Goal: Find specific page/section: Find specific page/section

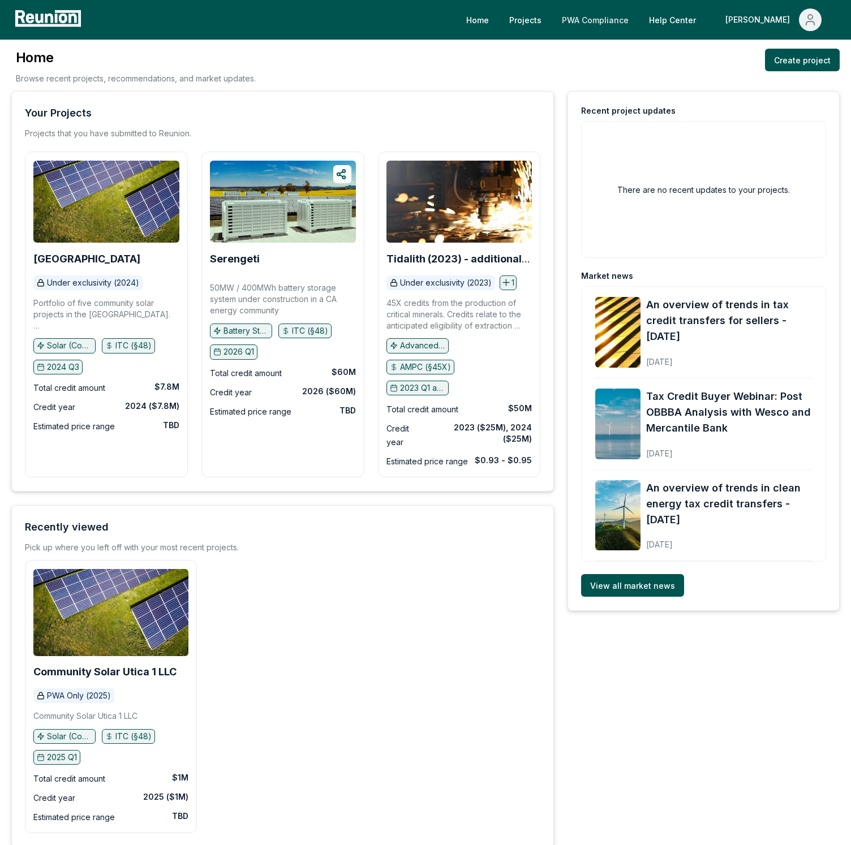
click at [620, 16] on link "PWA Compliance" at bounding box center [595, 19] width 85 height 23
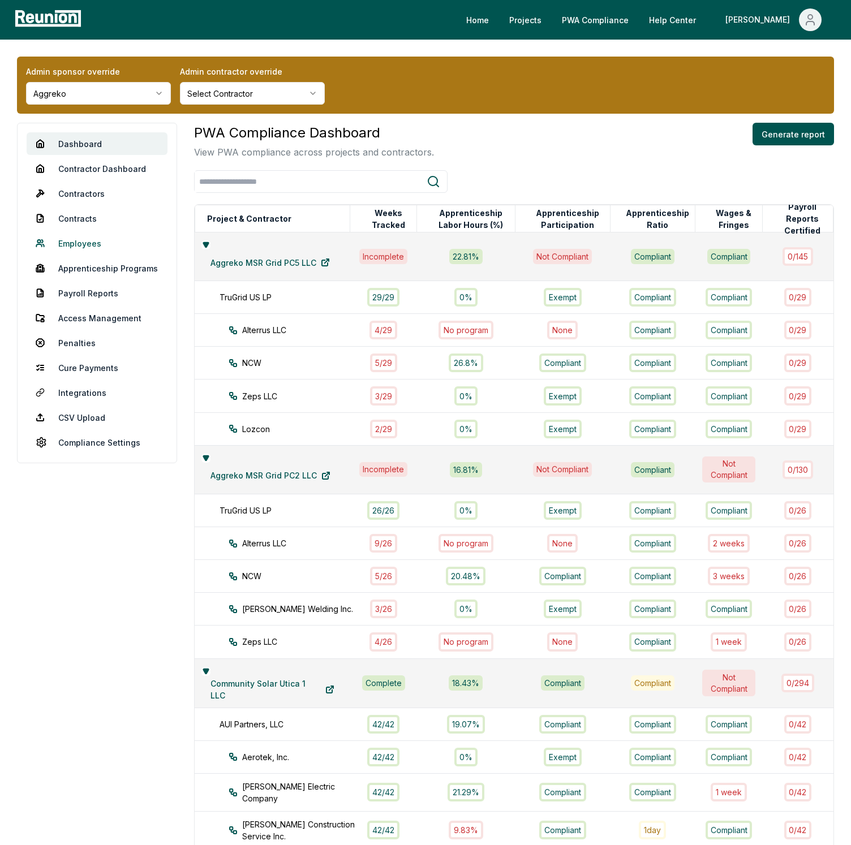
click at [87, 242] on link "Employees" at bounding box center [97, 243] width 141 height 23
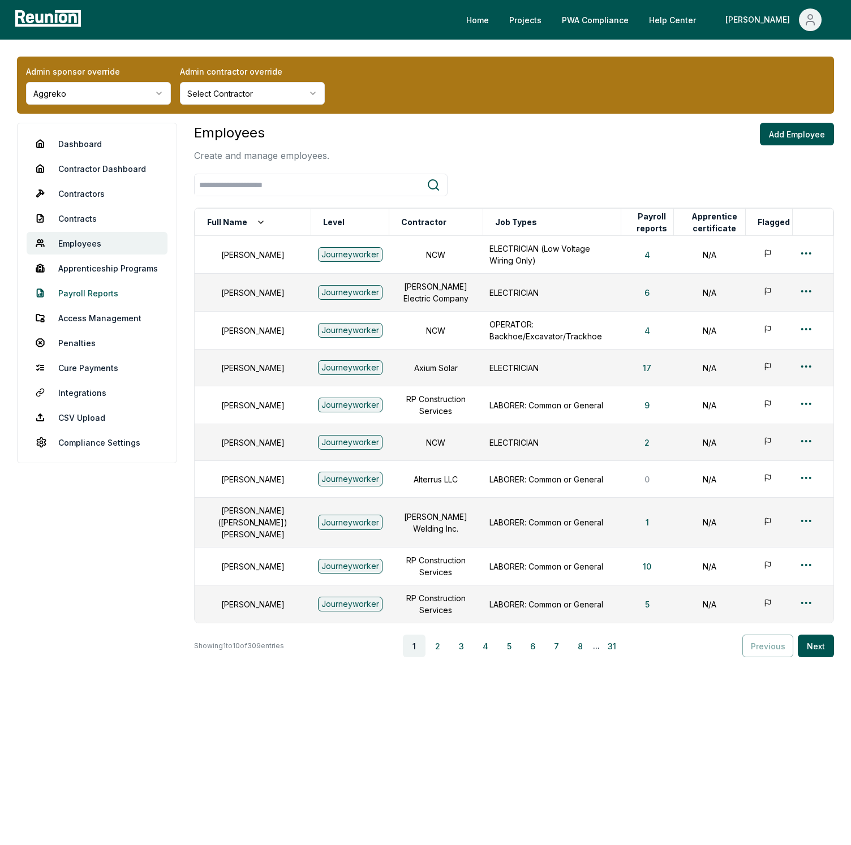
click at [85, 286] on link "Payroll Reports" at bounding box center [97, 293] width 141 height 23
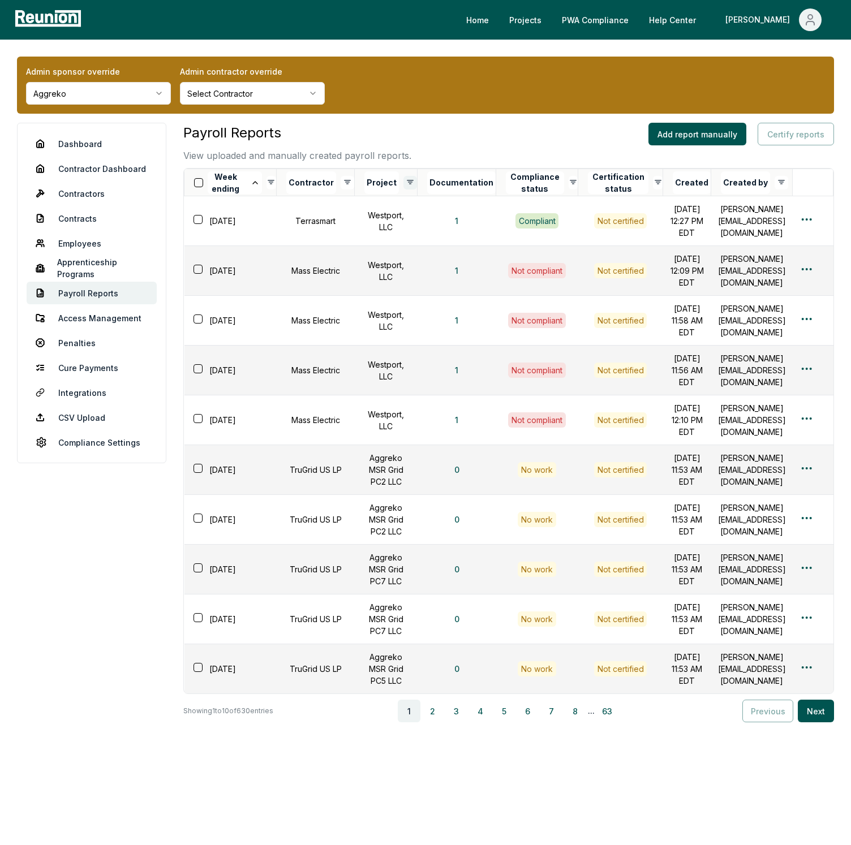
click at [402, 182] on html "Please visit us on your desktop We're working on making our marketplace mobile-…" at bounding box center [425, 422] width 851 height 845
click at [414, 141] on html "Please visit us on your desktop We're working on making our marketplace mobile-…" at bounding box center [425, 422] width 851 height 845
click at [402, 181] on html "Please visit us on your desktop We're working on making our marketplace mobile-…" at bounding box center [425, 422] width 851 height 845
click at [346, 235] on div "AETS Old Michigan Solar LLC ( 182 )" at bounding box center [349, 227] width 107 height 19
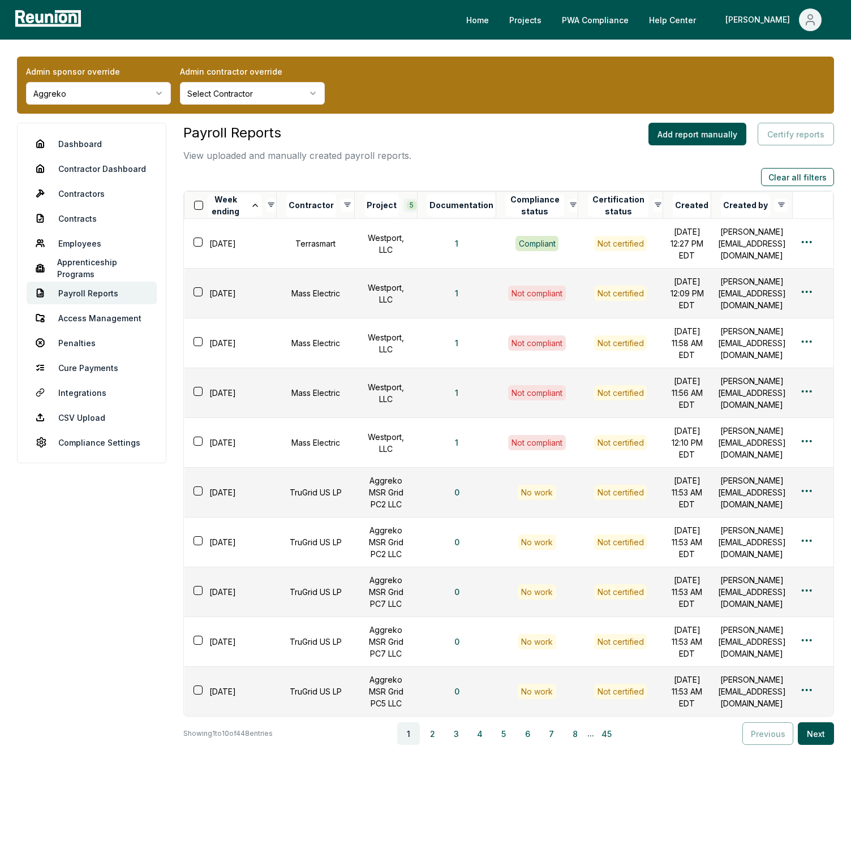
click at [403, 204] on html "Please visit us on your desktop We're working on making our marketplace mobile-…" at bounding box center [425, 429] width 851 height 858
click at [338, 305] on span "Aggreko MSR Grid PC7 LLC" at bounding box center [350, 306] width 71 height 12
click at [776, 180] on button "Clear all filters" at bounding box center [797, 177] width 73 height 18
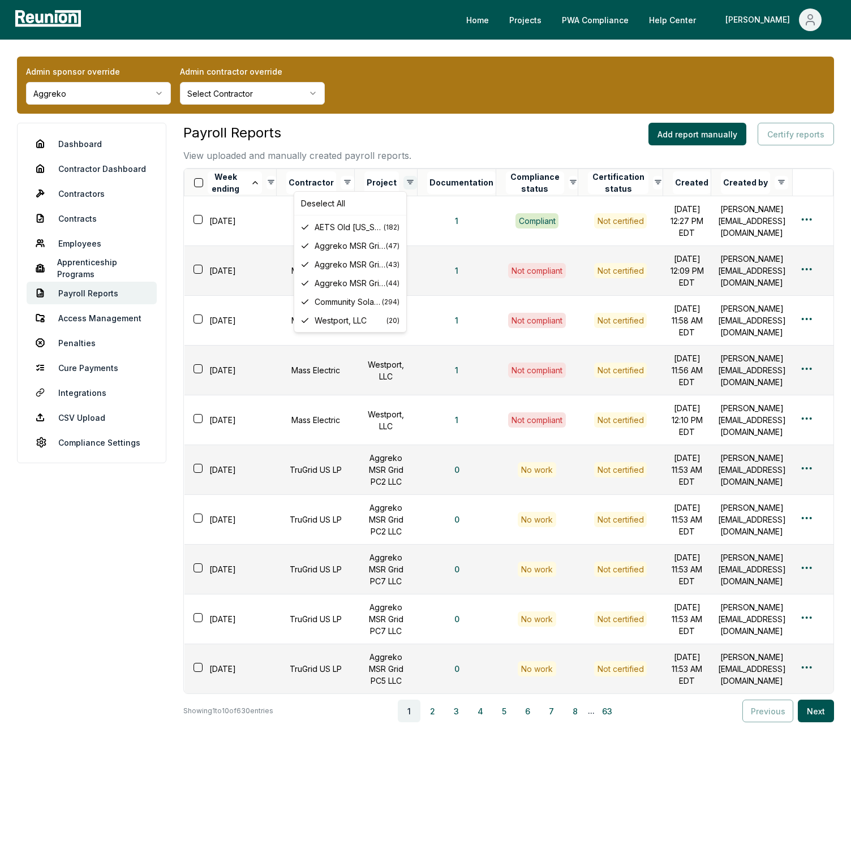
click at [400, 180] on html "Please visit us on your desktop We're working on making our marketplace mobile-…" at bounding box center [425, 422] width 851 height 845
click at [344, 205] on div "Deselect All" at bounding box center [349, 203] width 107 height 19
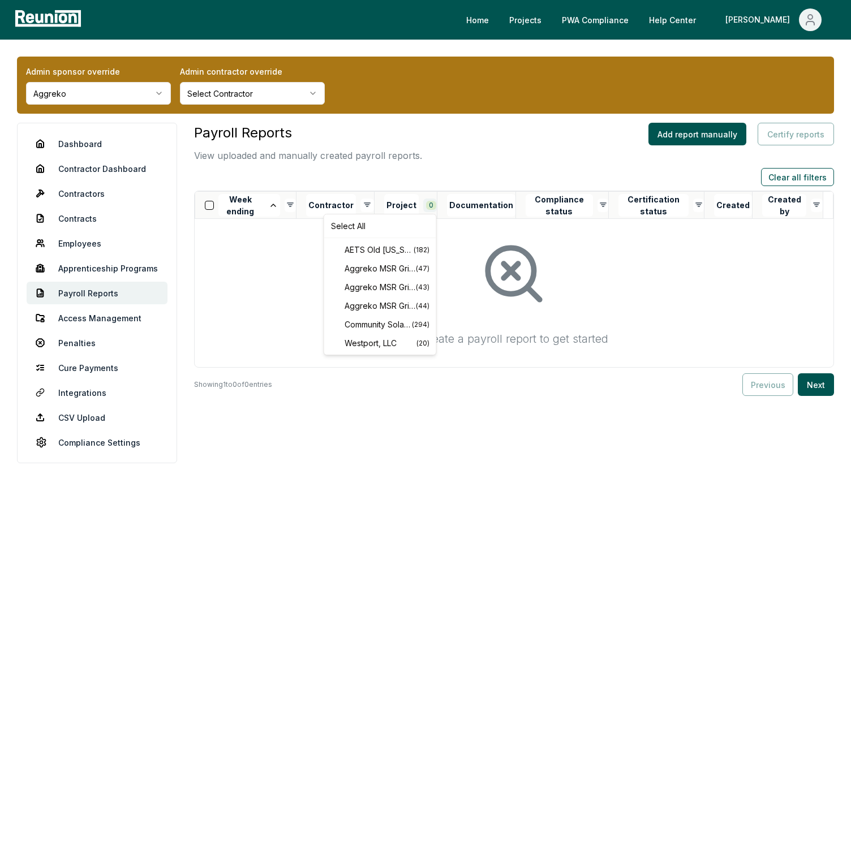
click at [436, 205] on html "Please visit us on your desktop We're working on making our marketplace mobile-…" at bounding box center [425, 422] width 851 height 845
click at [379, 267] on span "Aggreko MSR Grid PC2 LLC" at bounding box center [380, 268] width 71 height 12
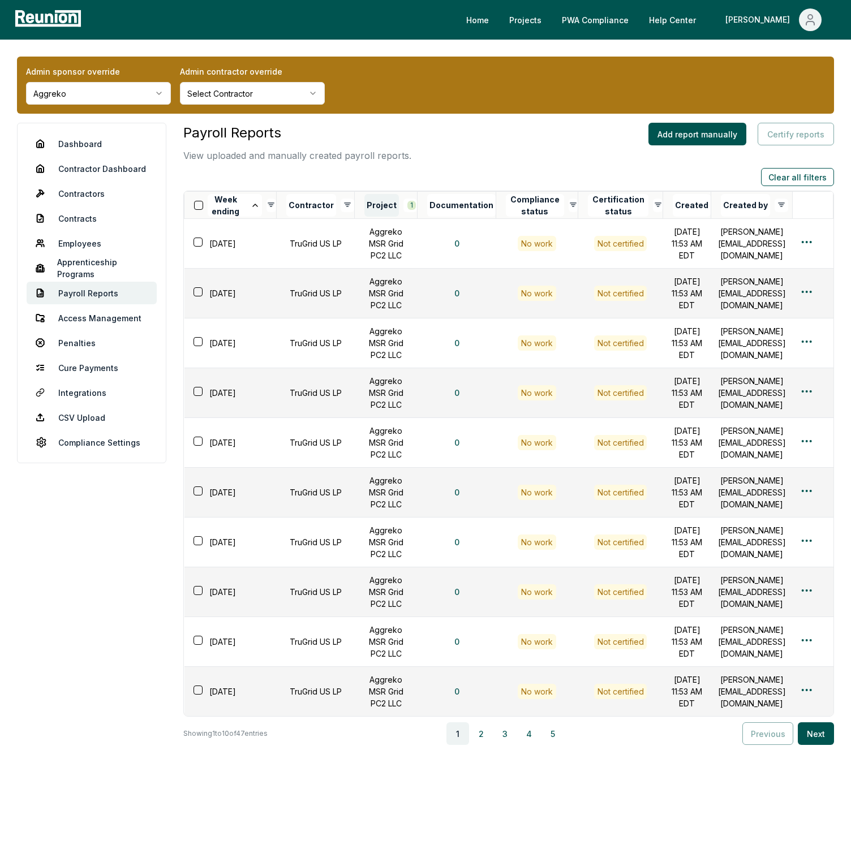
click at [375, 198] on button "Project" at bounding box center [381, 205] width 35 height 23
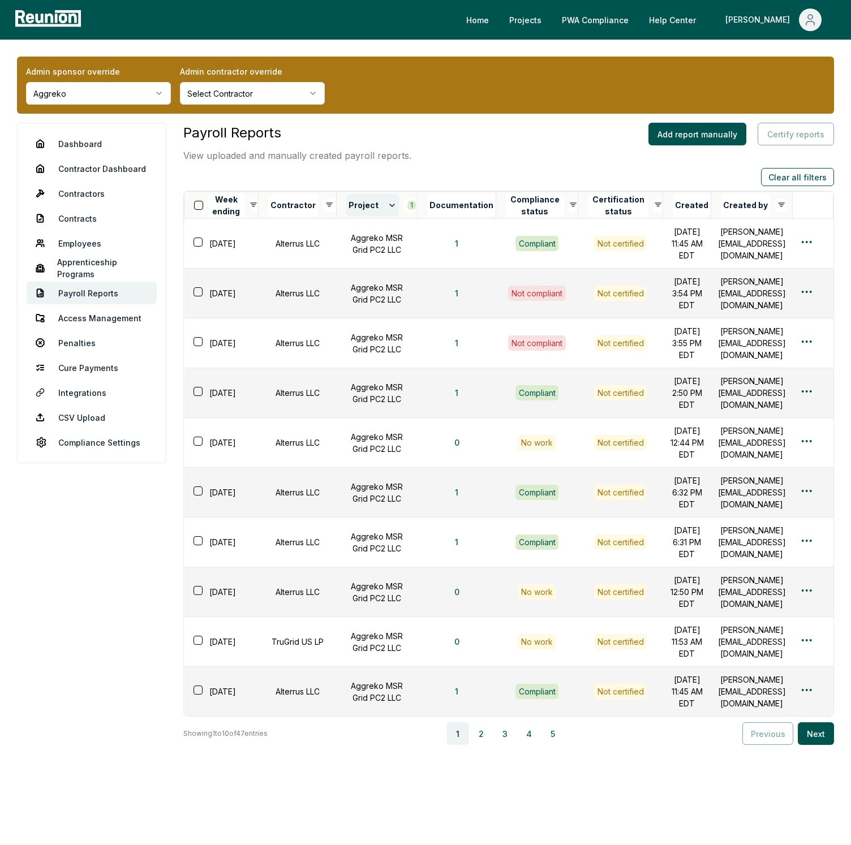
click at [388, 205] on icon at bounding box center [392, 205] width 9 height 9
click at [433, 121] on div "Admin sponsor override Aggreko Admin contractor override Select Contractor Dash…" at bounding box center [425, 449] width 851 height 819
click at [807, 247] on html "Please visit us on your desktop We're working on making our marketplace mobile-…" at bounding box center [425, 429] width 851 height 858
click at [767, 294] on div "Edit" at bounding box center [787, 292] width 107 height 19
click at [673, 206] on button "Created" at bounding box center [692, 205] width 38 height 23
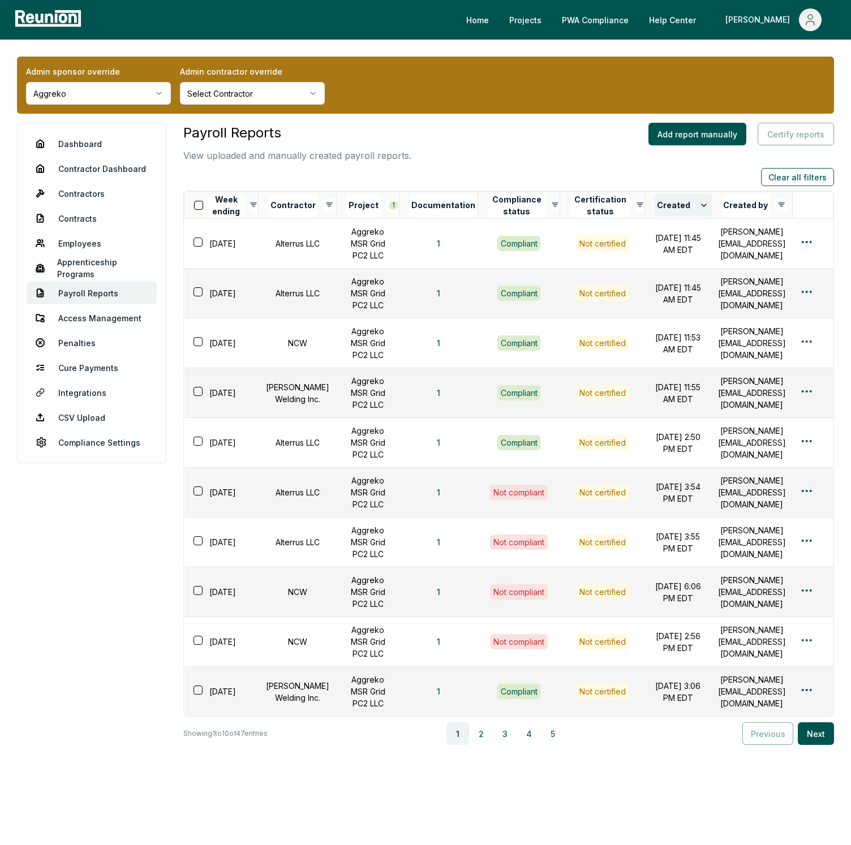
click at [655, 206] on button "Created" at bounding box center [683, 205] width 56 height 23
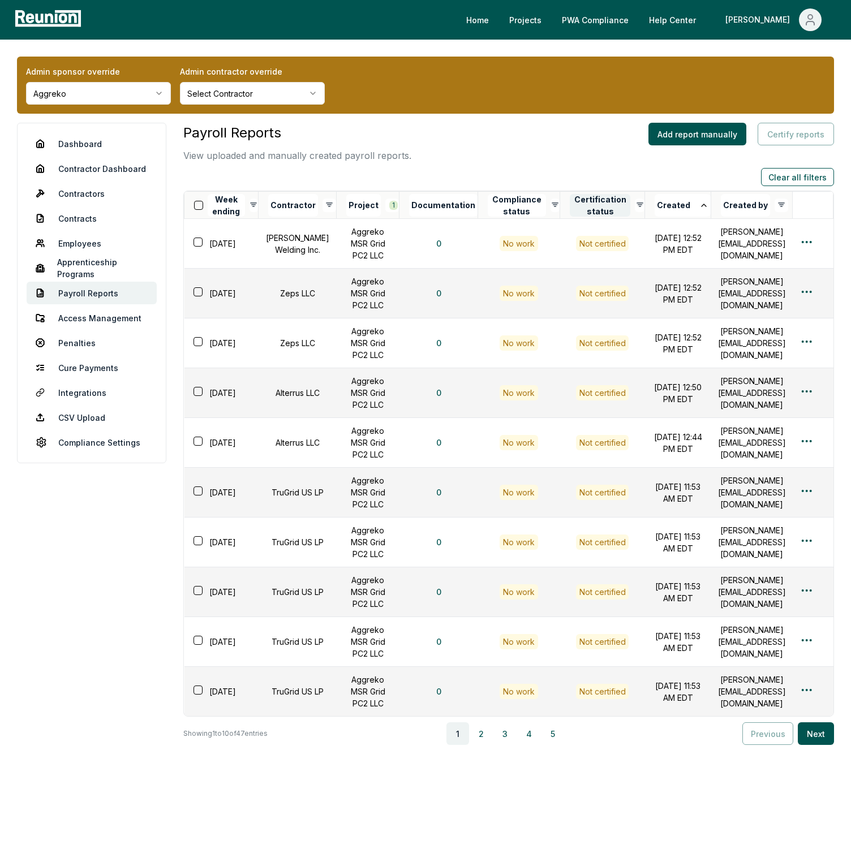
click at [599, 203] on button "Certification status" at bounding box center [600, 205] width 61 height 23
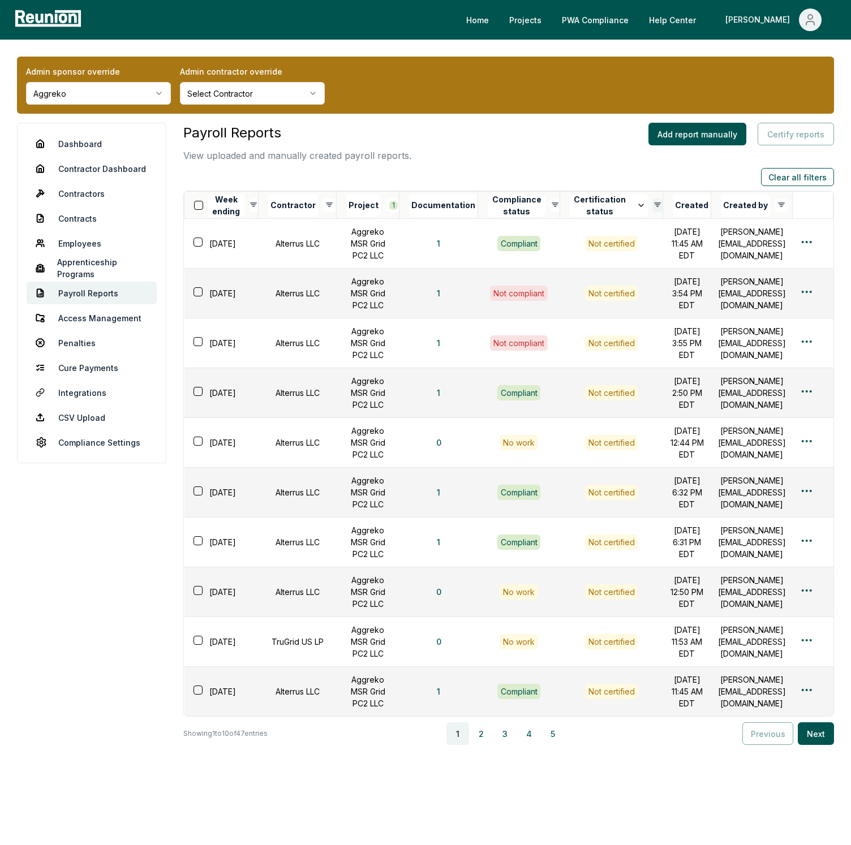
click at [631, 203] on html "Please visit us on your desktop We're working on making our marketplace mobile-…" at bounding box center [425, 429] width 851 height 858
click at [604, 174] on html "Please visit us on your desktop We're working on making our marketplace mobile-…" at bounding box center [425, 429] width 851 height 858
click at [511, 205] on button "Compliance status" at bounding box center [517, 205] width 58 height 23
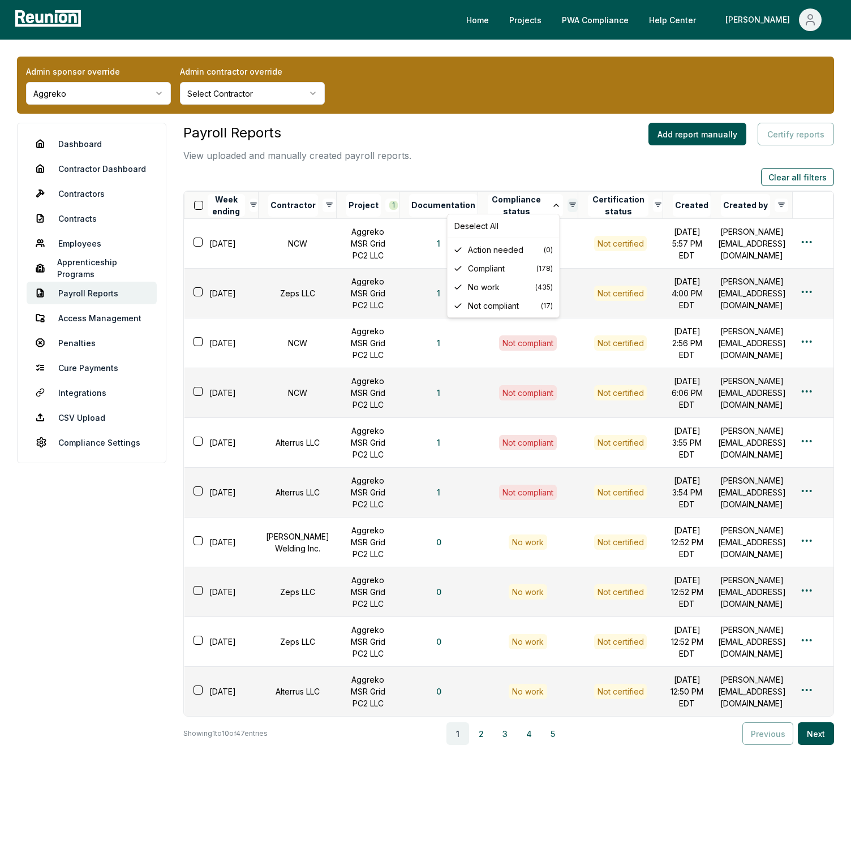
click at [550, 204] on html "Please visit us on your desktop We're working on making our marketplace mobile-…" at bounding box center [425, 429] width 851 height 858
click at [500, 252] on span "Action needed" at bounding box center [506, 250] width 76 height 12
click at [553, 209] on html "Please visit us on your desktop We're working on making our marketplace mobile-…" at bounding box center [425, 429] width 851 height 858
click at [501, 304] on span "Not compliant" at bounding box center [504, 306] width 73 height 12
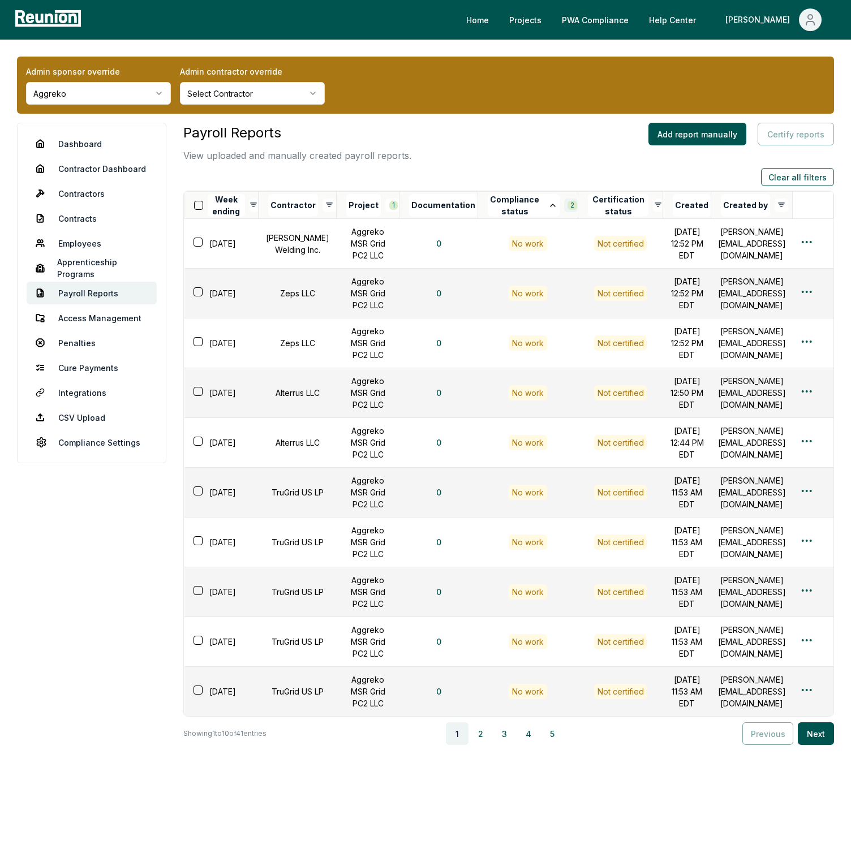
click at [554, 204] on html "Please visit us on your desktop We're working on making our marketplace mobile-…" at bounding box center [425, 429] width 851 height 858
click at [523, 288] on span "No work" at bounding box center [501, 287] width 67 height 12
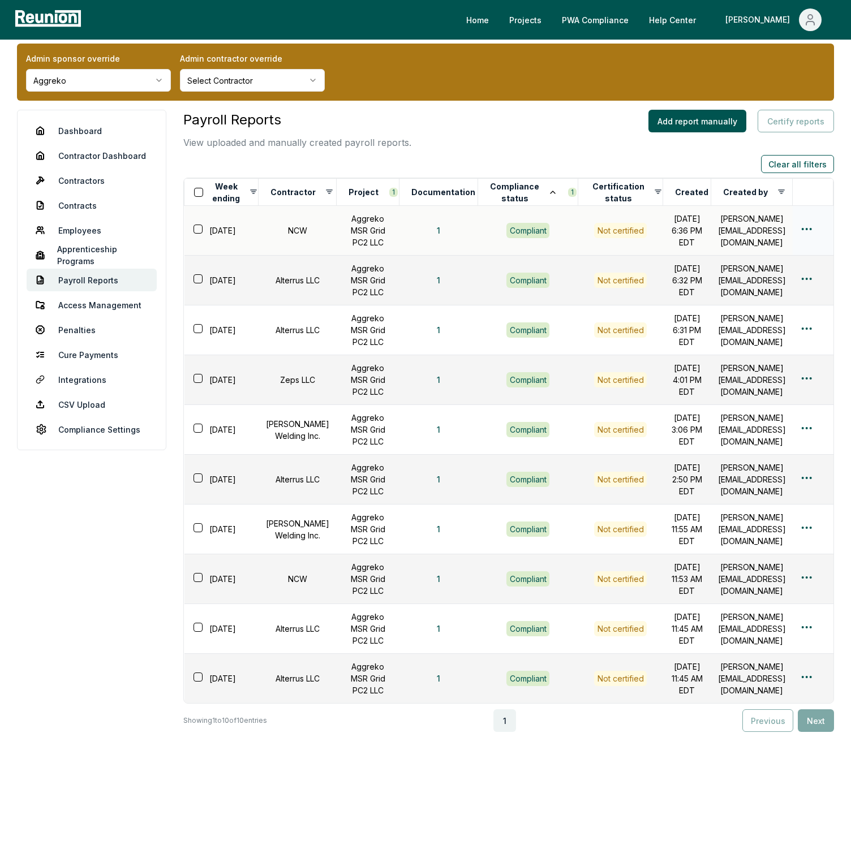
scroll to position [23, 0]
click at [552, 184] on html "Please visit us on your desktop We're working on making our marketplace mobile-…" at bounding box center [425, 416] width 851 height 858
click at [381, 182] on html "Please visit us on your desktop We're working on making our marketplace mobile-…" at bounding box center [425, 416] width 851 height 858
click at [382, 182] on html "Please visit us on your desktop We're working on making our marketplace mobile-…" at bounding box center [425, 416] width 851 height 858
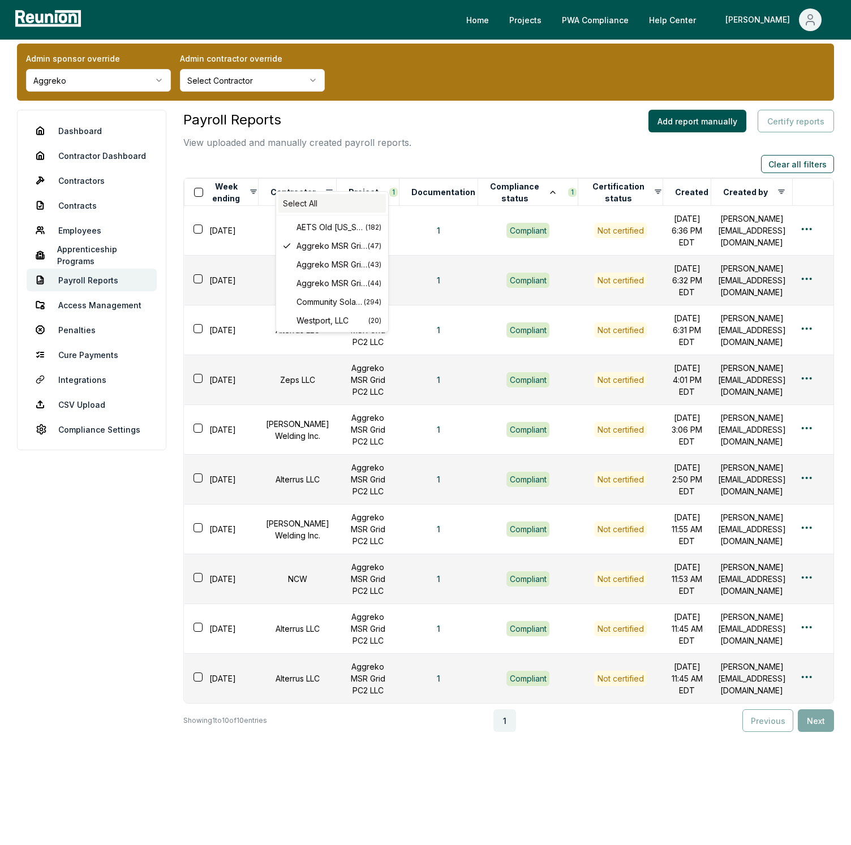
click at [315, 207] on div "Select All" at bounding box center [331, 203] width 107 height 19
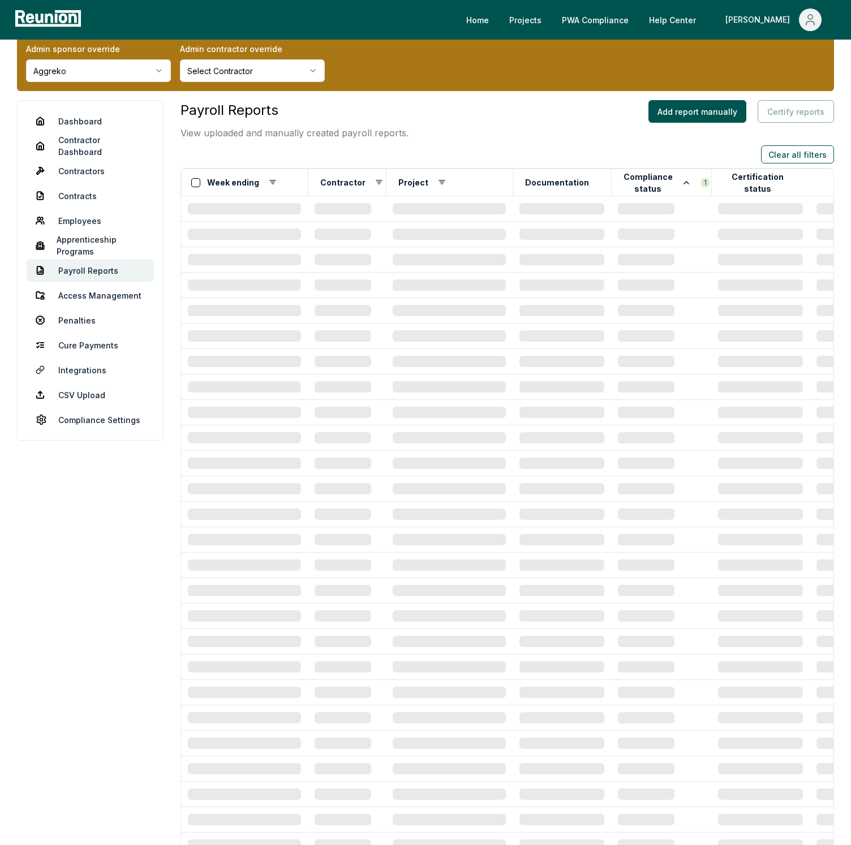
click at [465, 130] on div "Payroll Reports View uploaded and manually created payroll reports. Add report …" at bounding box center [506, 120] width 653 height 40
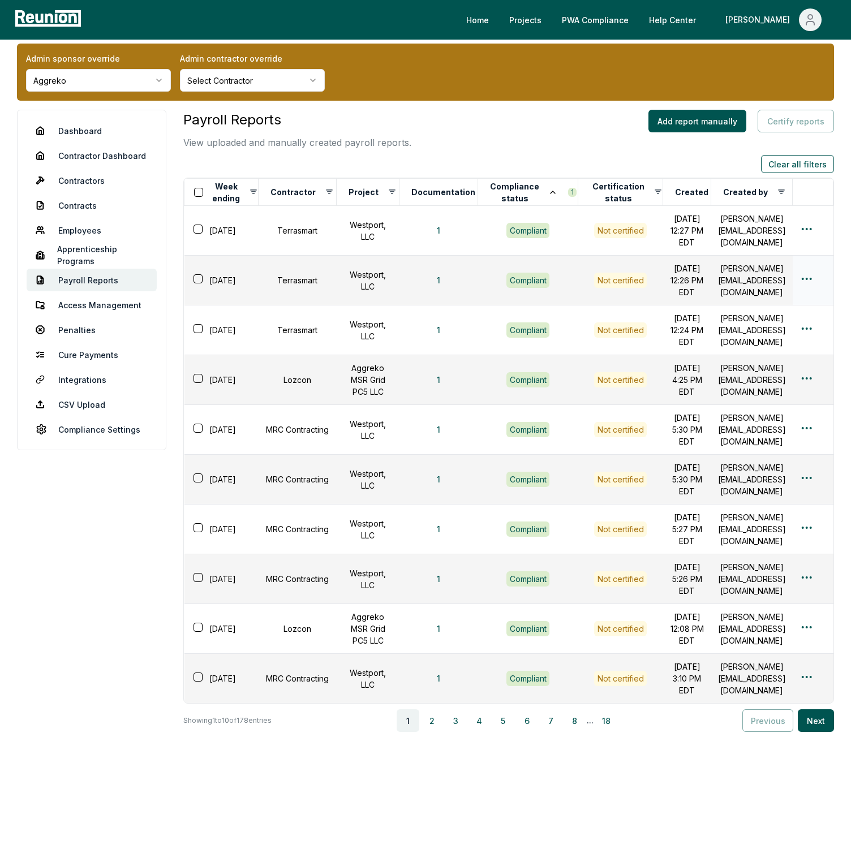
scroll to position [0, 0]
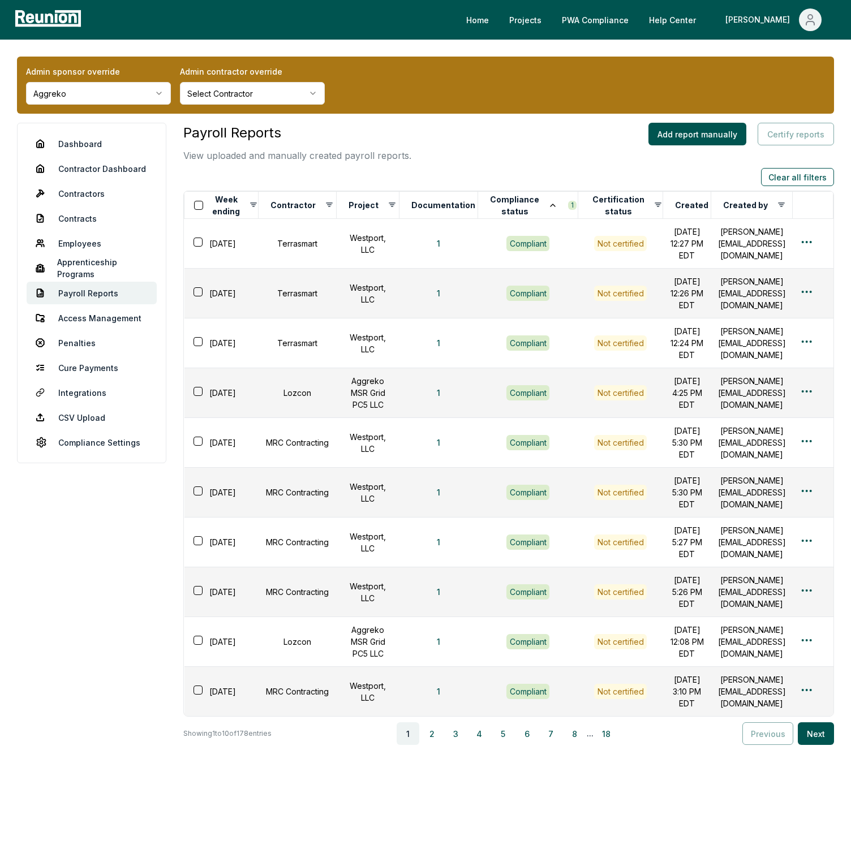
click at [408, 88] on div "Admin sponsor override Aggreko Admin contractor override Select Contractor" at bounding box center [425, 85] width 817 height 57
click at [429, 252] on button "1" at bounding box center [438, 244] width 21 height 23
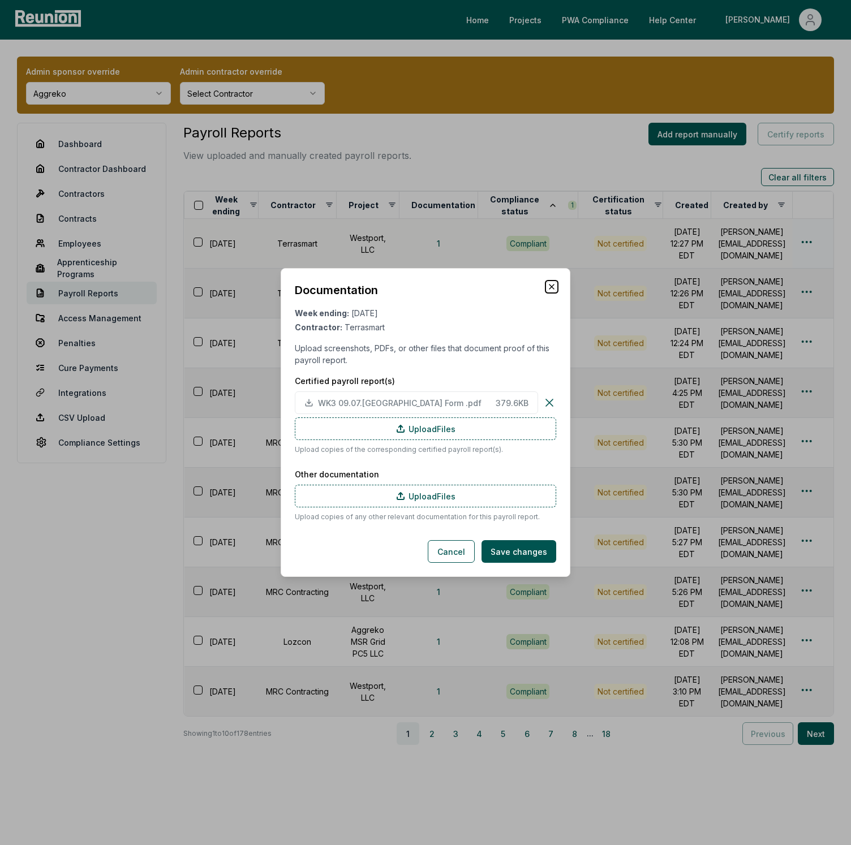
click at [550, 290] on icon "button" at bounding box center [551, 286] width 9 height 9
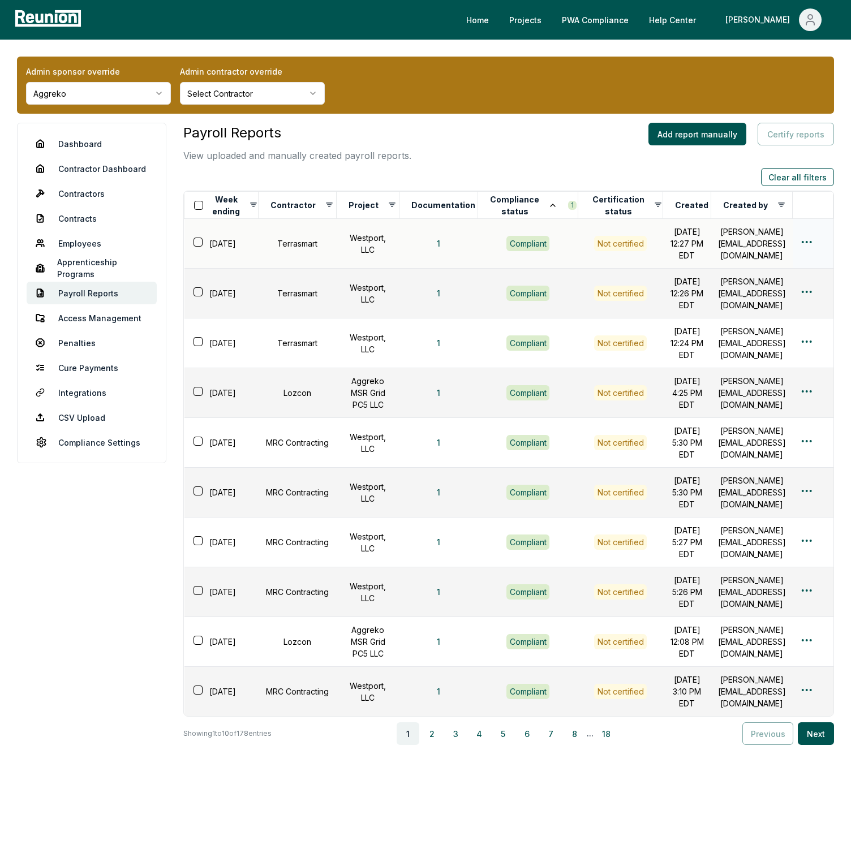
click at [464, 140] on div "Payroll Reports View uploaded and manually created payroll reports. Add report …" at bounding box center [508, 143] width 651 height 40
click at [502, 154] on div "Payroll Reports View uploaded and manually created payroll reports. Add report …" at bounding box center [508, 143] width 651 height 40
click at [450, 203] on button "Documentation" at bounding box center [443, 205] width 68 height 23
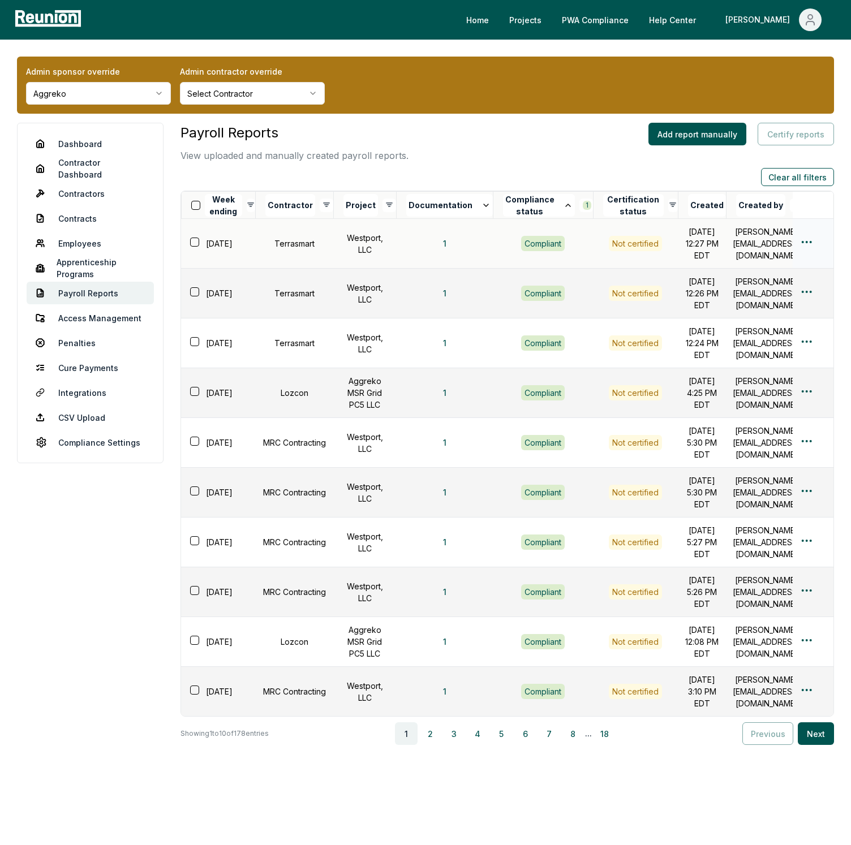
click at [450, 203] on button "Documentation" at bounding box center [449, 205] width 87 height 23
click at [563, 206] on icon at bounding box center [567, 205] width 9 height 9
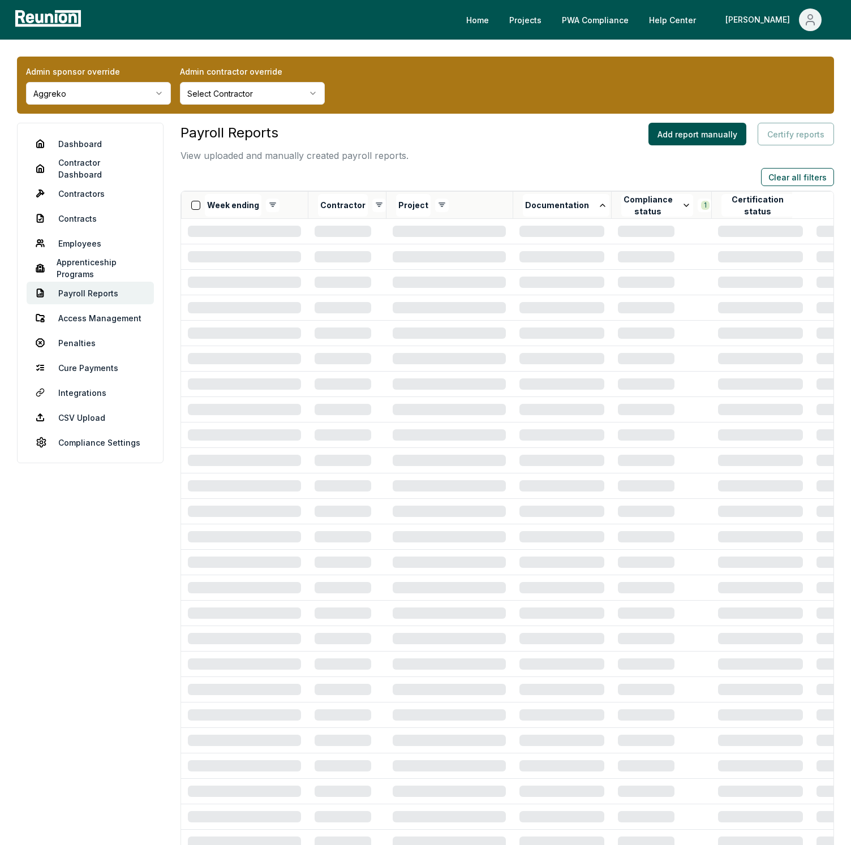
click at [550, 206] on button "Documentation" at bounding box center [566, 205] width 87 height 23
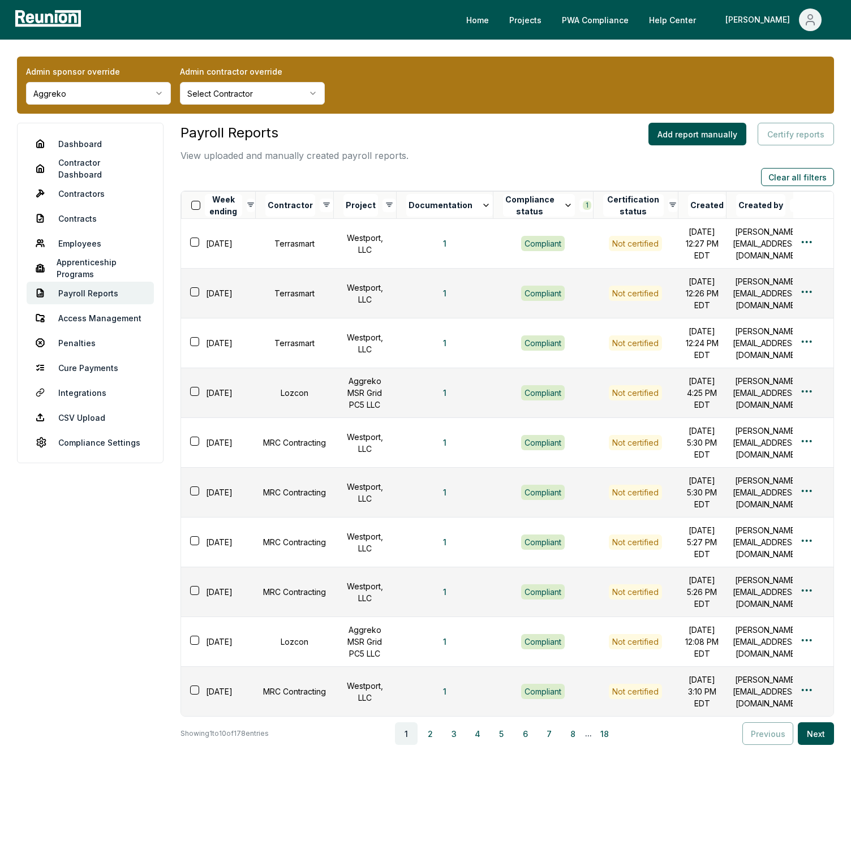
click at [526, 139] on div "Payroll Reports View uploaded and manually created payroll reports. Add report …" at bounding box center [506, 143] width 653 height 40
click at [227, 208] on button "Week ending" at bounding box center [223, 205] width 37 height 23
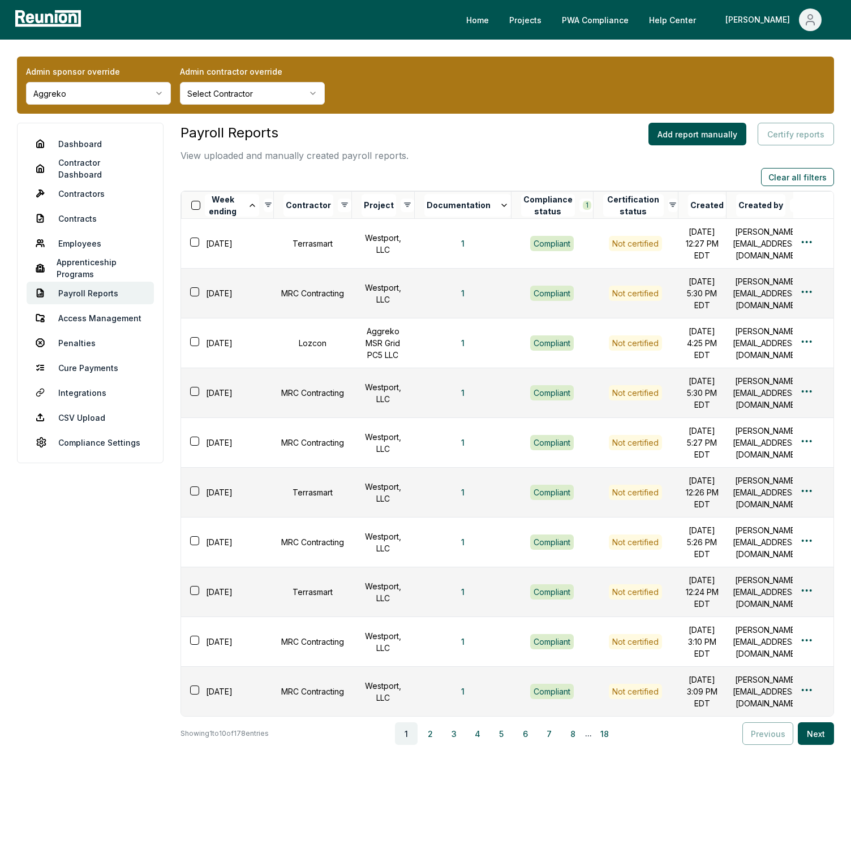
click at [227, 208] on button "Week ending" at bounding box center [232, 205] width 54 height 23
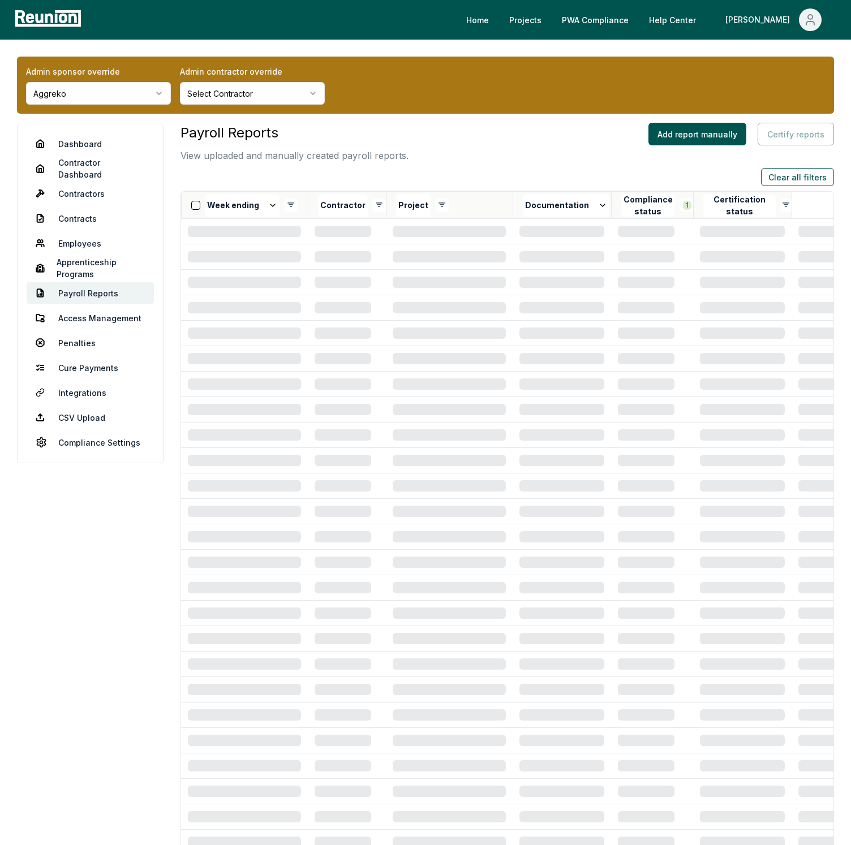
click at [454, 158] on div "Payroll Reports View uploaded and manually created payroll reports. Add report …" at bounding box center [506, 143] width 653 height 40
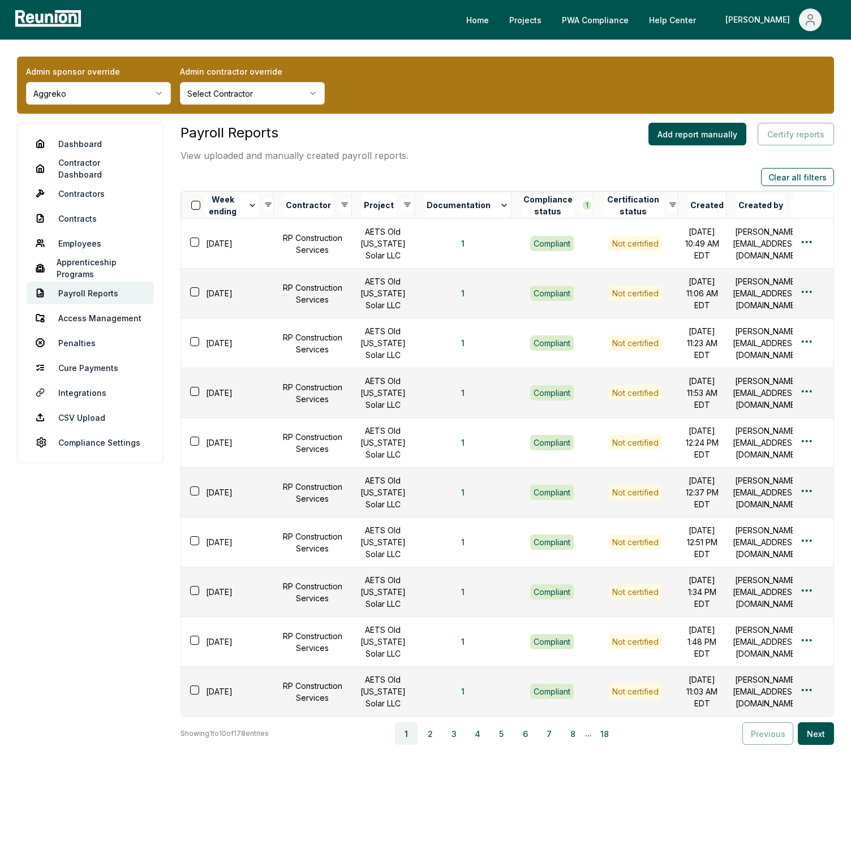
click at [196, 206] on button "button" at bounding box center [195, 205] width 9 height 9
click at [408, 157] on div "Payroll Reports View uploaded and manually created payroll reports. Add report …" at bounding box center [506, 143] width 653 height 40
click at [778, 26] on div "[PERSON_NAME]" at bounding box center [759, 19] width 69 height 23
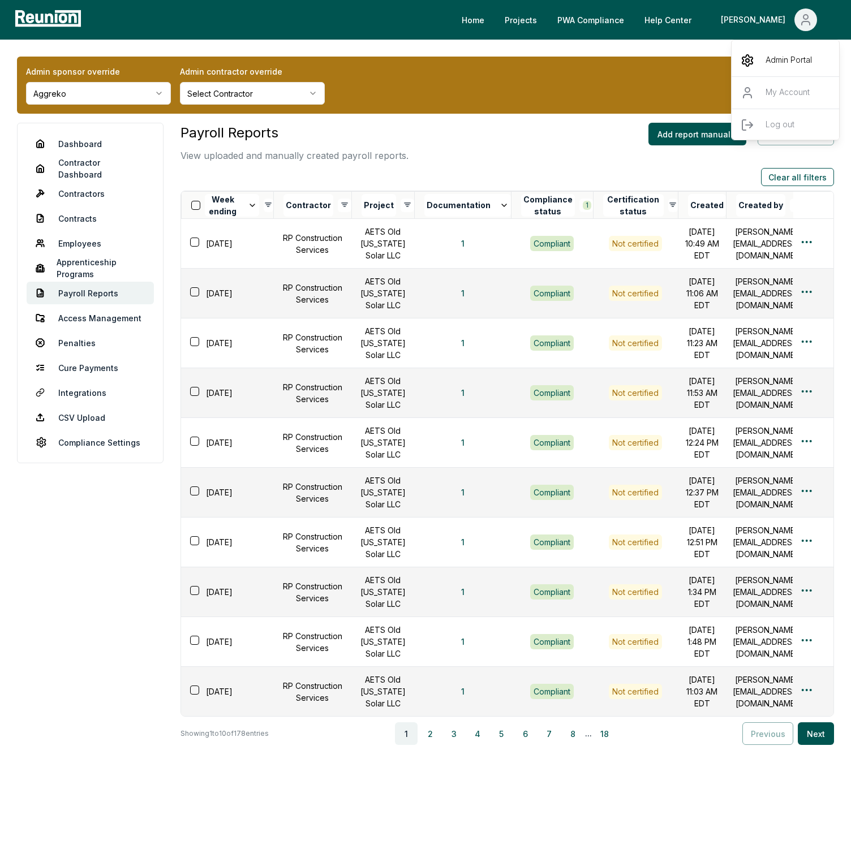
click at [765, 51] on div "Admin Portal" at bounding box center [785, 61] width 109 height 32
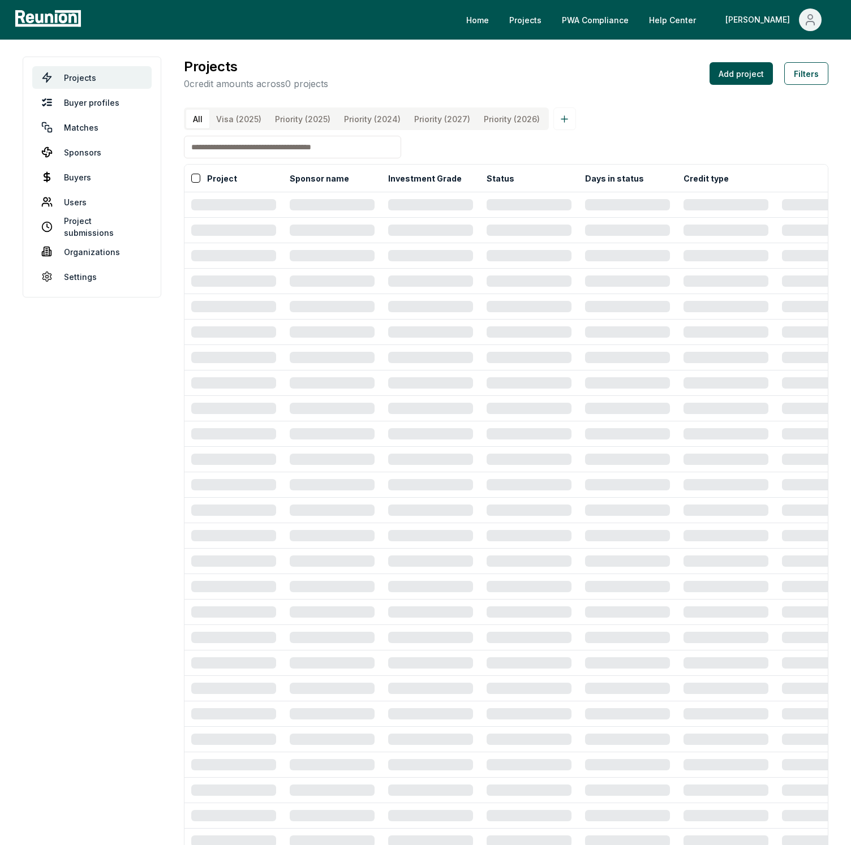
click at [550, 59] on div "Projects 0 credit amounts across 0 projects Add project Filters" at bounding box center [506, 74] width 644 height 34
click at [573, 61] on div "Projects 0 credit amounts across 0 projects Add project Filters" at bounding box center [506, 74] width 644 height 34
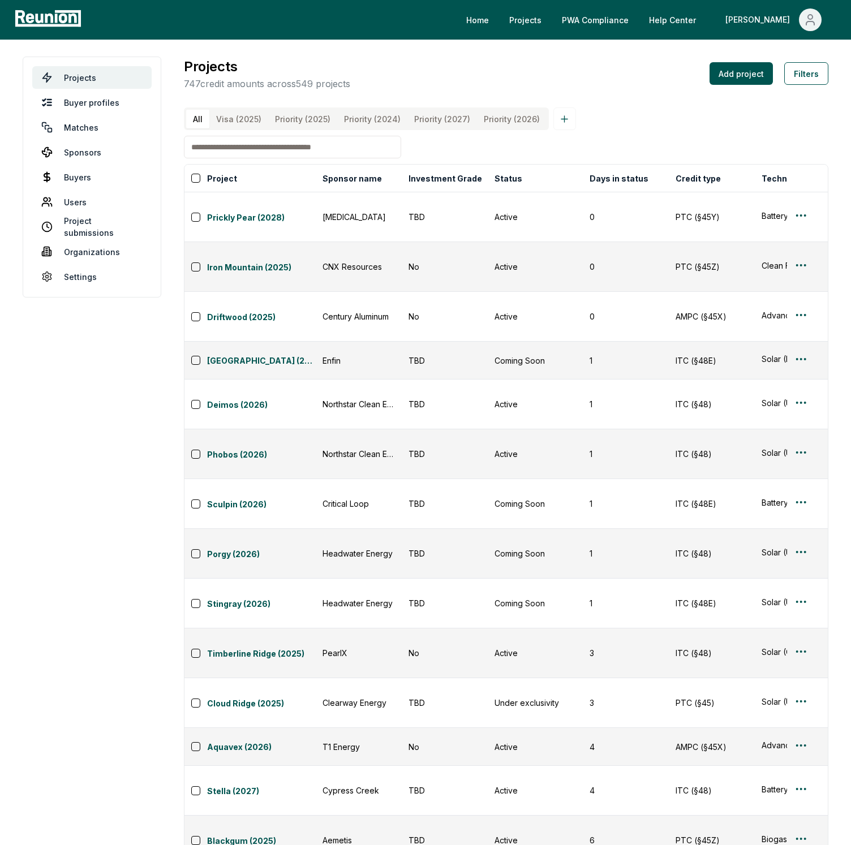
click at [457, 72] on div "Projects 747 credit amounts across 549 projects Add project Filters" at bounding box center [506, 74] width 644 height 34
